Goal: Complete application form

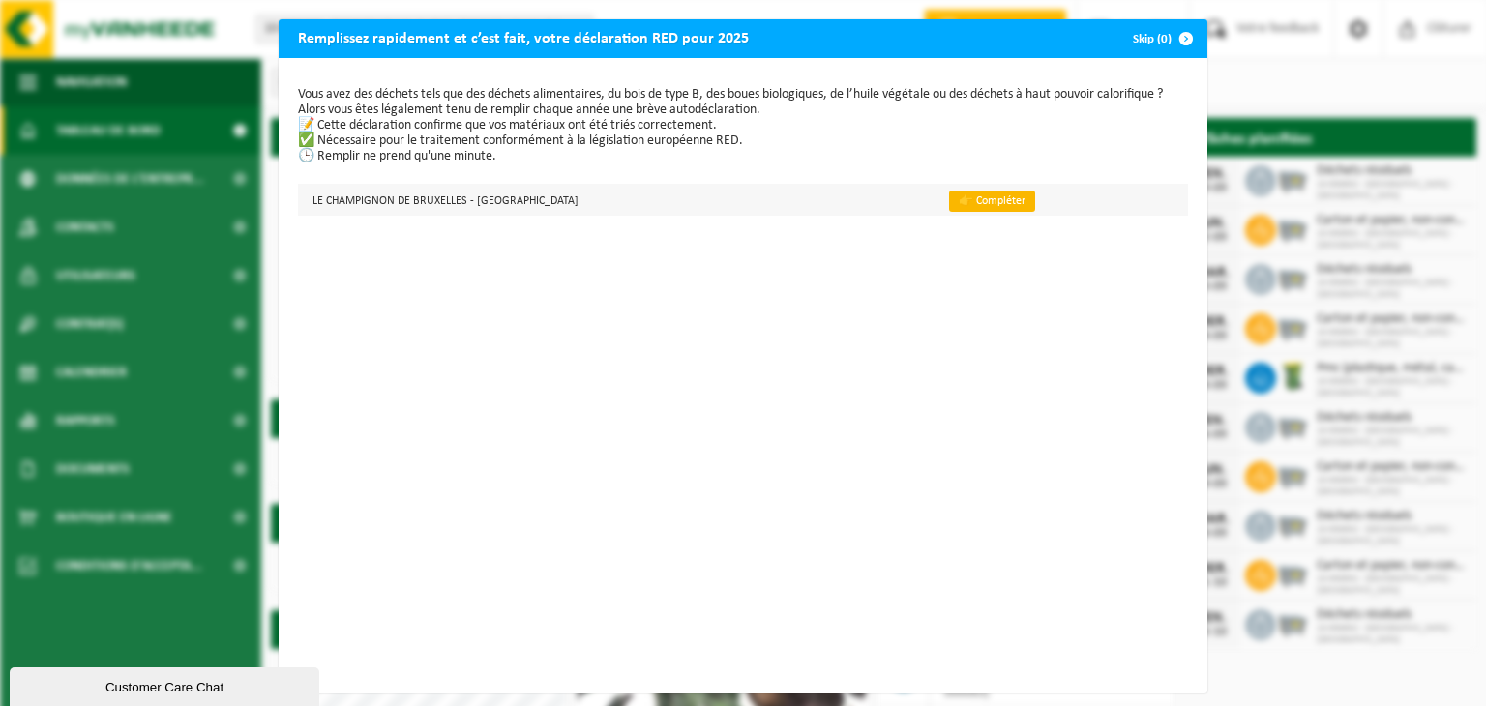
click at [949, 193] on link "👉 Compléter" at bounding box center [992, 201] width 86 height 21
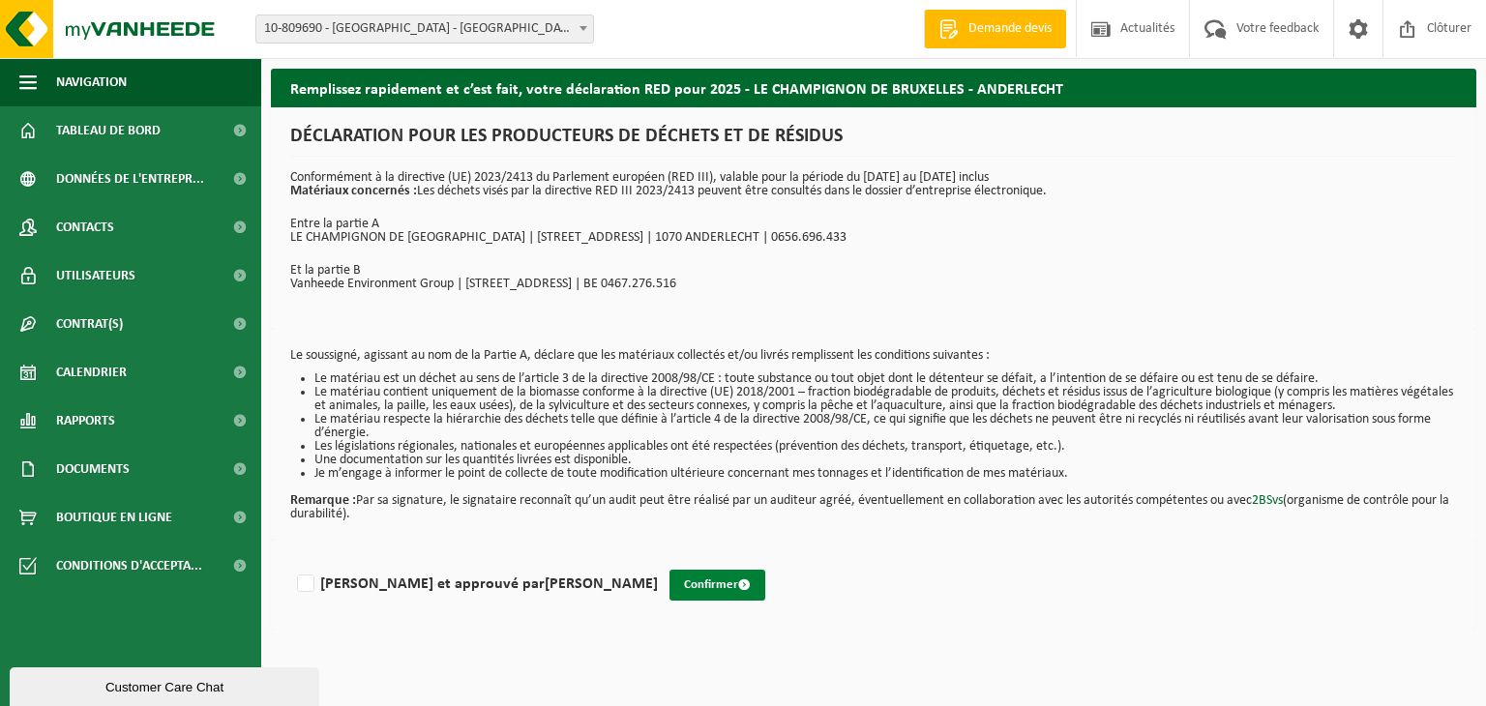
click at [669, 585] on button "Confirmer" at bounding box center [717, 585] width 96 height 31
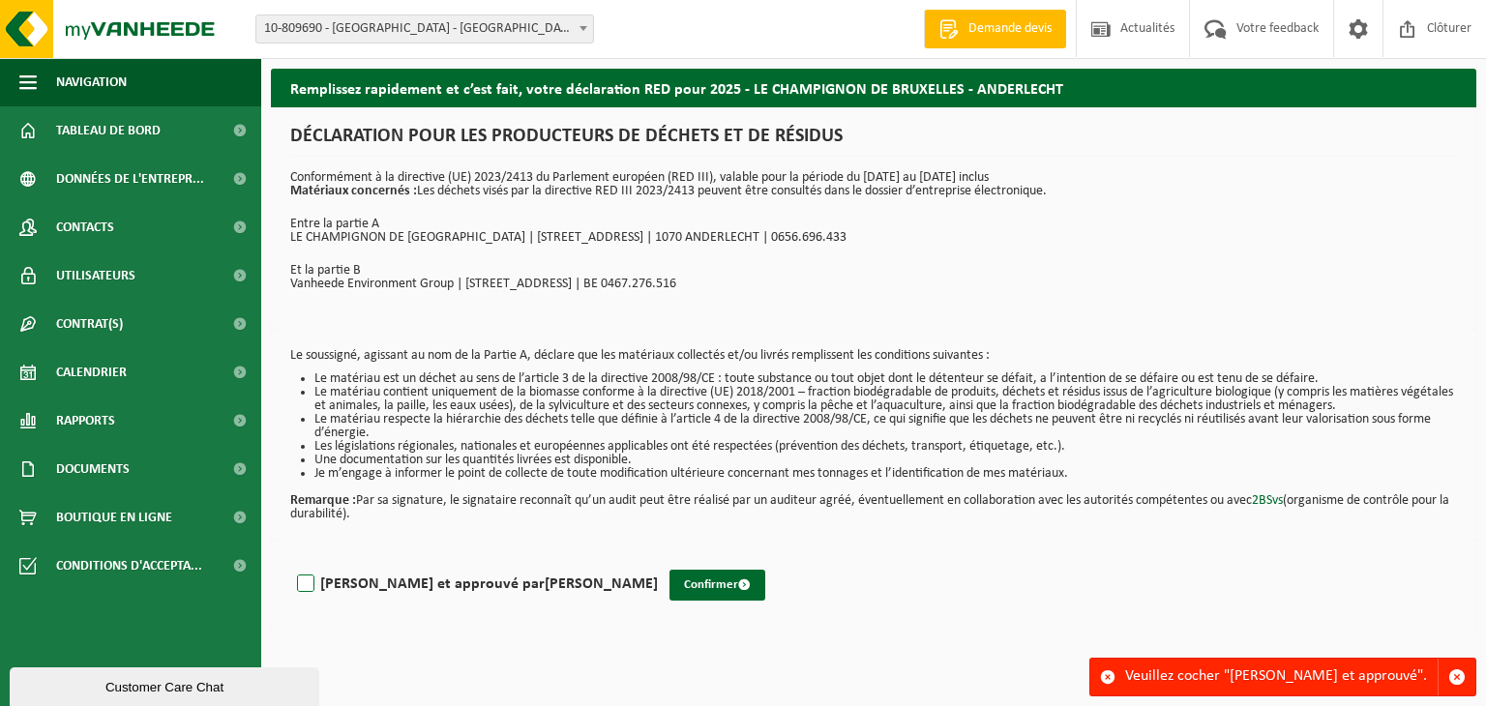
click at [372, 583] on label "[PERSON_NAME] et approuvé par [PERSON_NAME]" at bounding box center [475, 584] width 365 height 29
click at [658, 560] on input "[PERSON_NAME] et approuvé par [PERSON_NAME]" at bounding box center [658, 559] width 1 height 1
checkbox input "true"
click at [669, 577] on button "Confirmer" at bounding box center [717, 585] width 96 height 31
